Goal: Check status: Check status

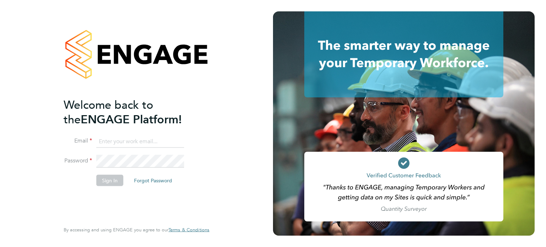
type input "[PERSON_NAME][EMAIL_ADDRESS][DOMAIN_NAME]"
click at [121, 177] on button "Sign In" at bounding box center [109, 179] width 27 height 11
click at [117, 178] on div "Sorry, we are having problems connecting to our services." at bounding box center [136, 123] width 273 height 247
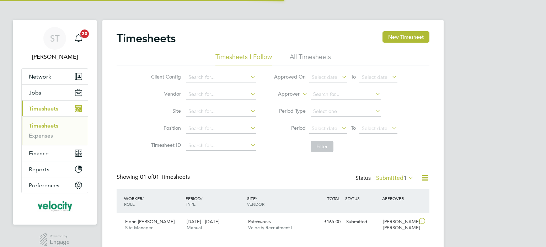
scroll to position [18, 62]
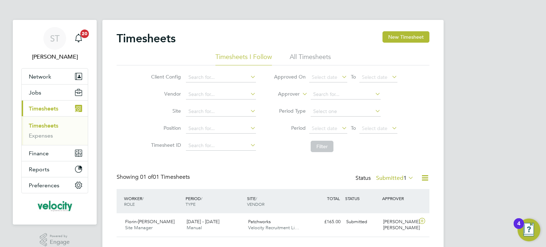
click at [387, 181] on label "Submitted 1" at bounding box center [395, 177] width 38 height 7
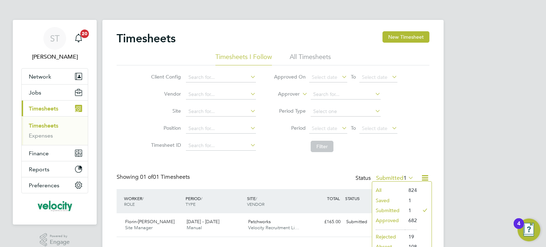
click at [379, 189] on li "All" at bounding box center [388, 190] width 33 height 10
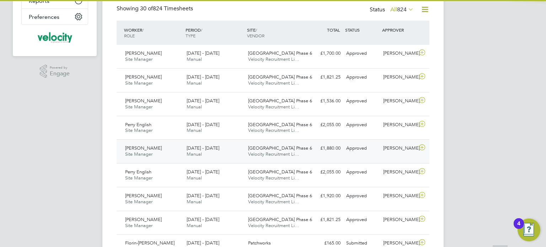
scroll to position [0, 0]
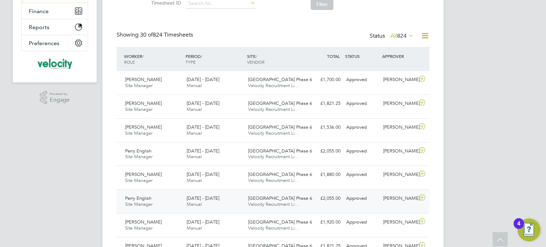
click at [207, 196] on span "22 - 28 Sep 2025" at bounding box center [202, 198] width 33 height 6
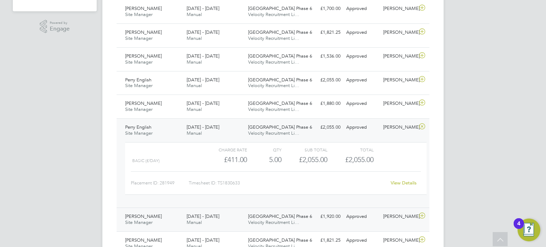
click at [200, 211] on div "22 - 28 Sep 2025 Manual" at bounding box center [214, 220] width 61 height 18
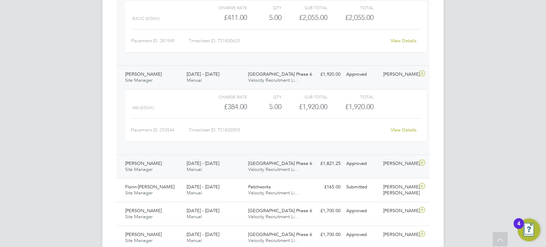
click at [192, 167] on span "Manual" at bounding box center [193, 169] width 15 height 6
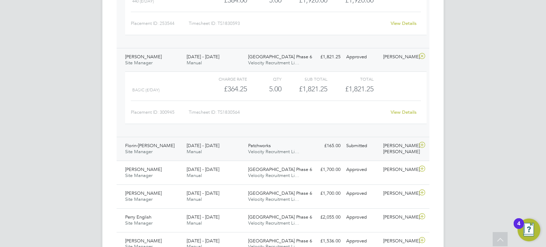
click at [194, 150] on span "Manual" at bounding box center [193, 151] width 15 height 6
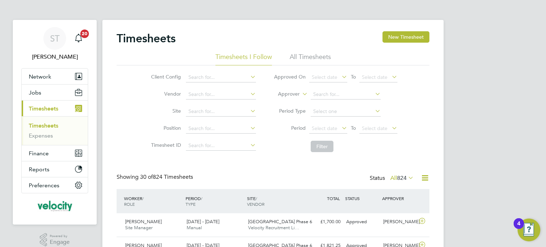
click at [312, 60] on li "All Timesheets" at bounding box center [309, 59] width 41 height 13
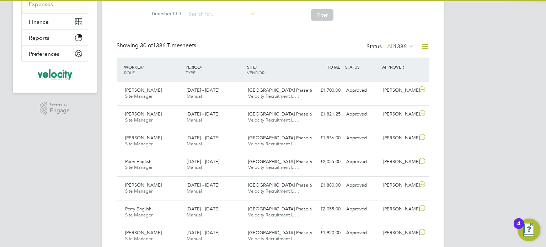
scroll to position [3, 4]
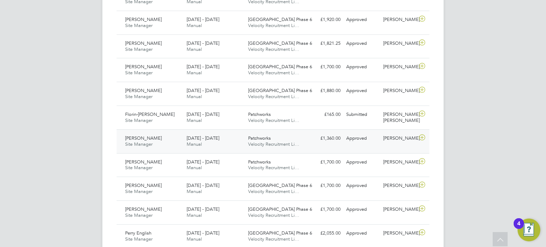
click at [149, 139] on span "Anthony O'Brien" at bounding box center [143, 138] width 37 height 6
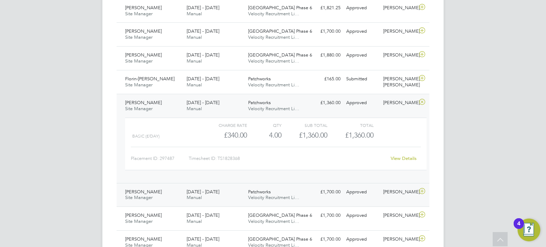
click at [147, 195] on span "Site Manager" at bounding box center [138, 197] width 27 height 6
